Goal: Information Seeking & Learning: Check status

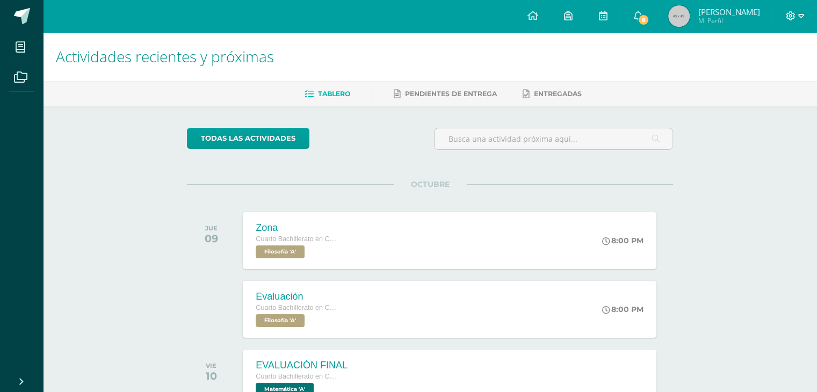
click at [797, 13] on span at bounding box center [795, 16] width 18 height 12
click at [746, 77] on span "Cerrar sesión" at bounding box center [767, 73] width 48 height 10
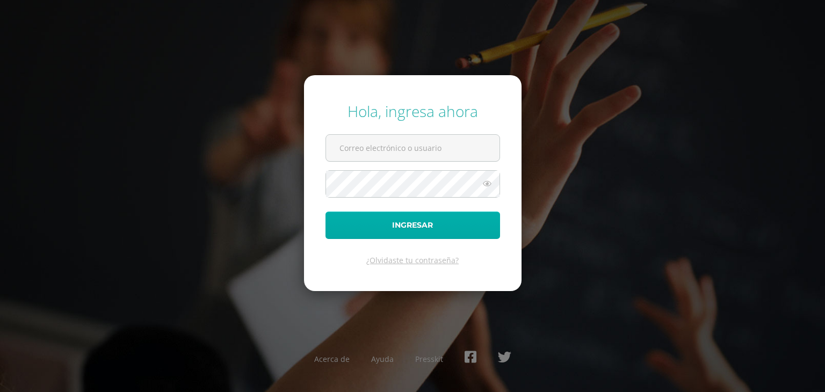
type input "vicg2d@gmail.com"
click at [402, 224] on button "Ingresar" at bounding box center [412, 225] width 175 height 27
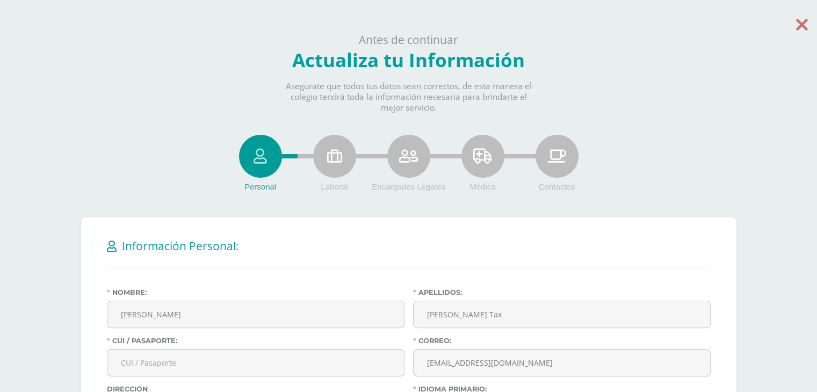
click at [806, 33] on icon at bounding box center [802, 24] width 12 height 19
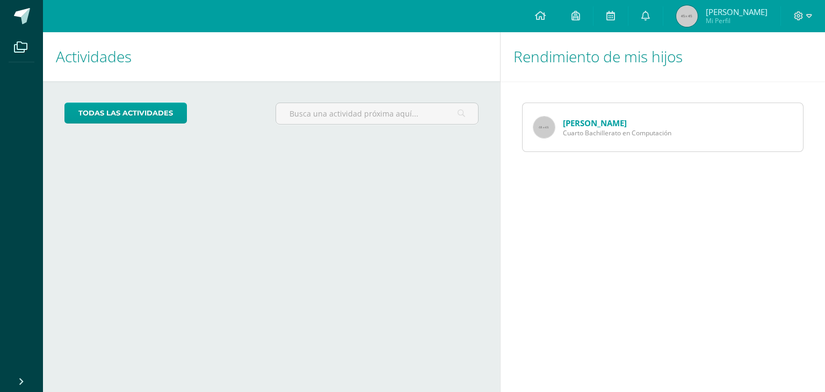
click at [599, 124] on link "[PERSON_NAME]" at bounding box center [595, 123] width 64 height 11
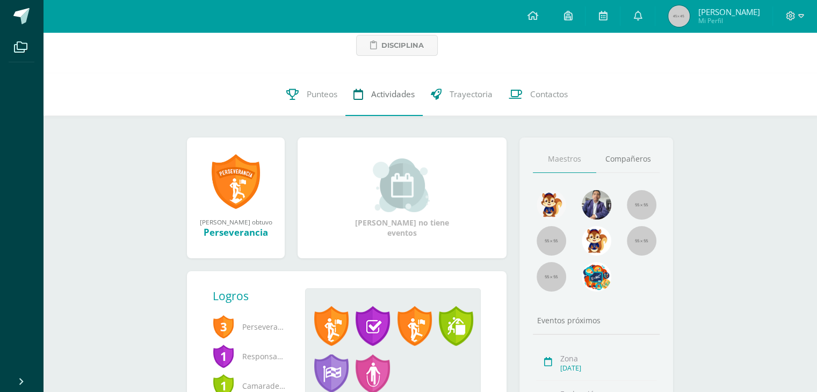
scroll to position [69, 0]
click at [321, 99] on span "Punteos" at bounding box center [322, 93] width 31 height 11
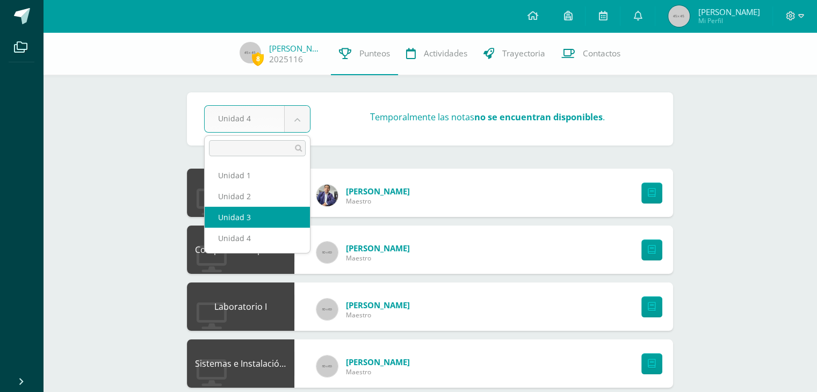
select select "Unidad 3"
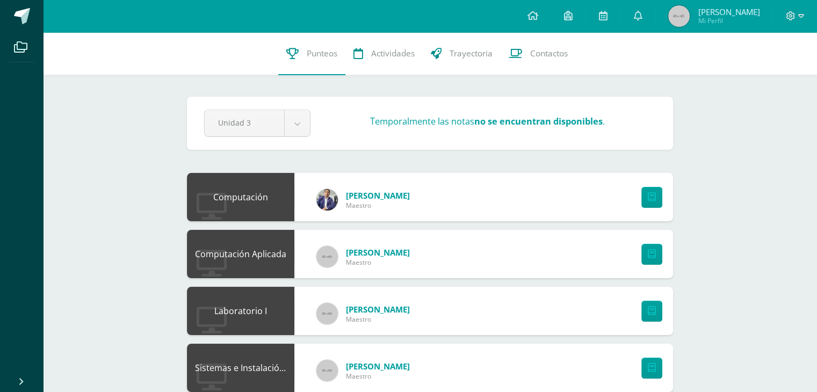
click at [367, 142] on div "Pendiente Unidad 3 Unidad 1 Unidad 2 Unidad 3 Unidad 4 Temporalmente las notas …" at bounding box center [430, 123] width 486 height 53
click at [555, 119] on strong "no se encuentran disponibles" at bounding box center [538, 121] width 128 height 12
click at [537, 122] on strong "no se encuentran disponibles" at bounding box center [538, 121] width 128 height 12
